Goal: Navigation & Orientation: Find specific page/section

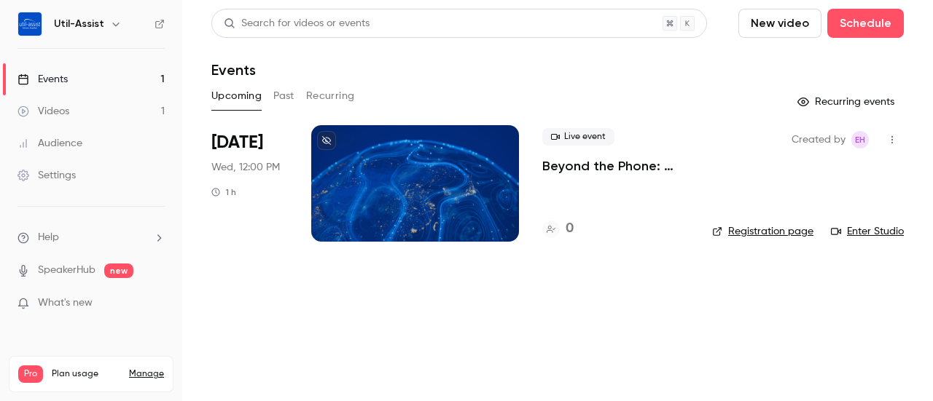
click at [436, 199] on div at bounding box center [415, 183] width 208 height 117
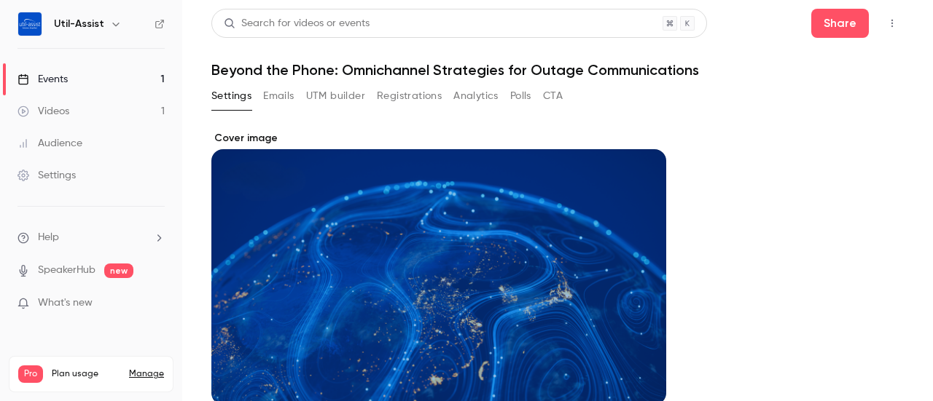
click at [70, 71] on link "Events 1" at bounding box center [91, 79] width 182 height 32
